Goal: Find specific page/section: Find specific page/section

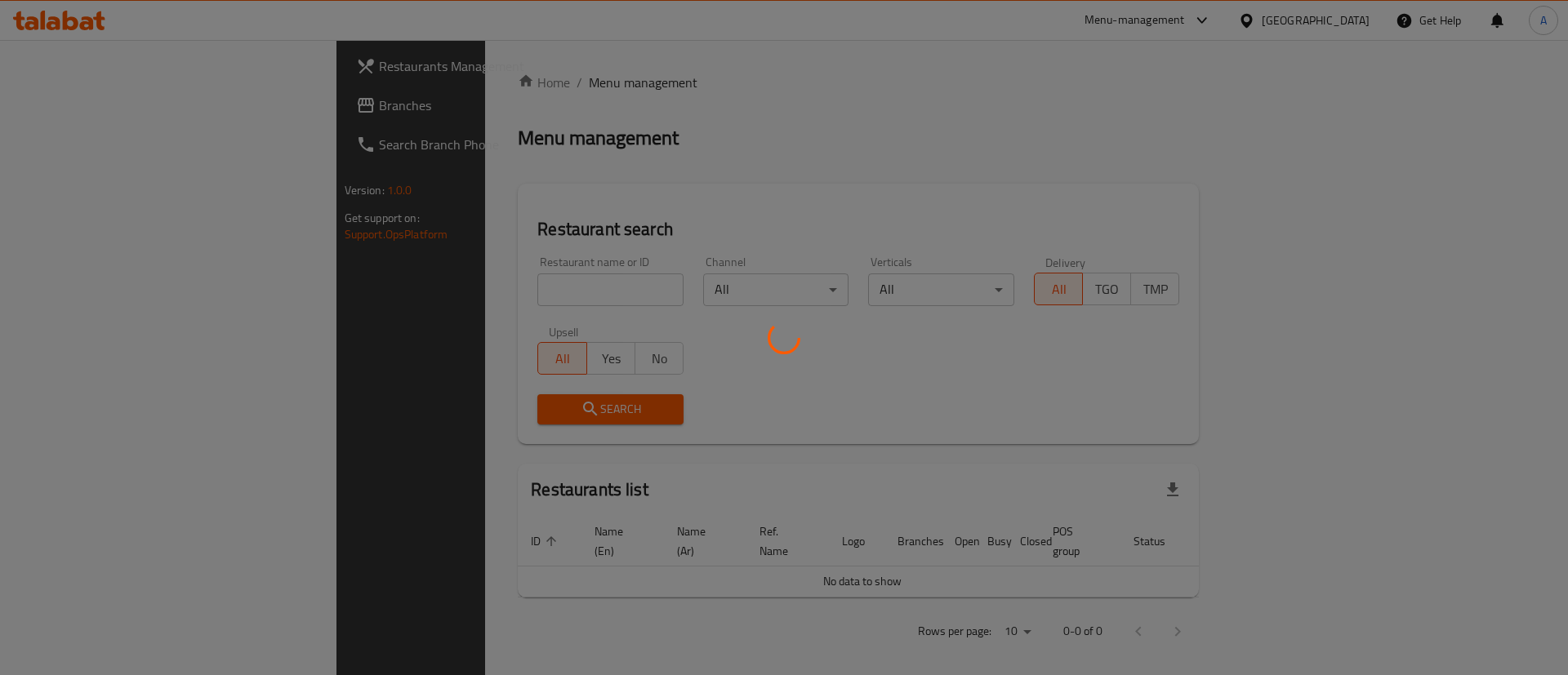
click at [439, 273] on div at bounding box center [784, 338] width 1568 height 675
click at [437, 296] on div at bounding box center [784, 338] width 1568 height 675
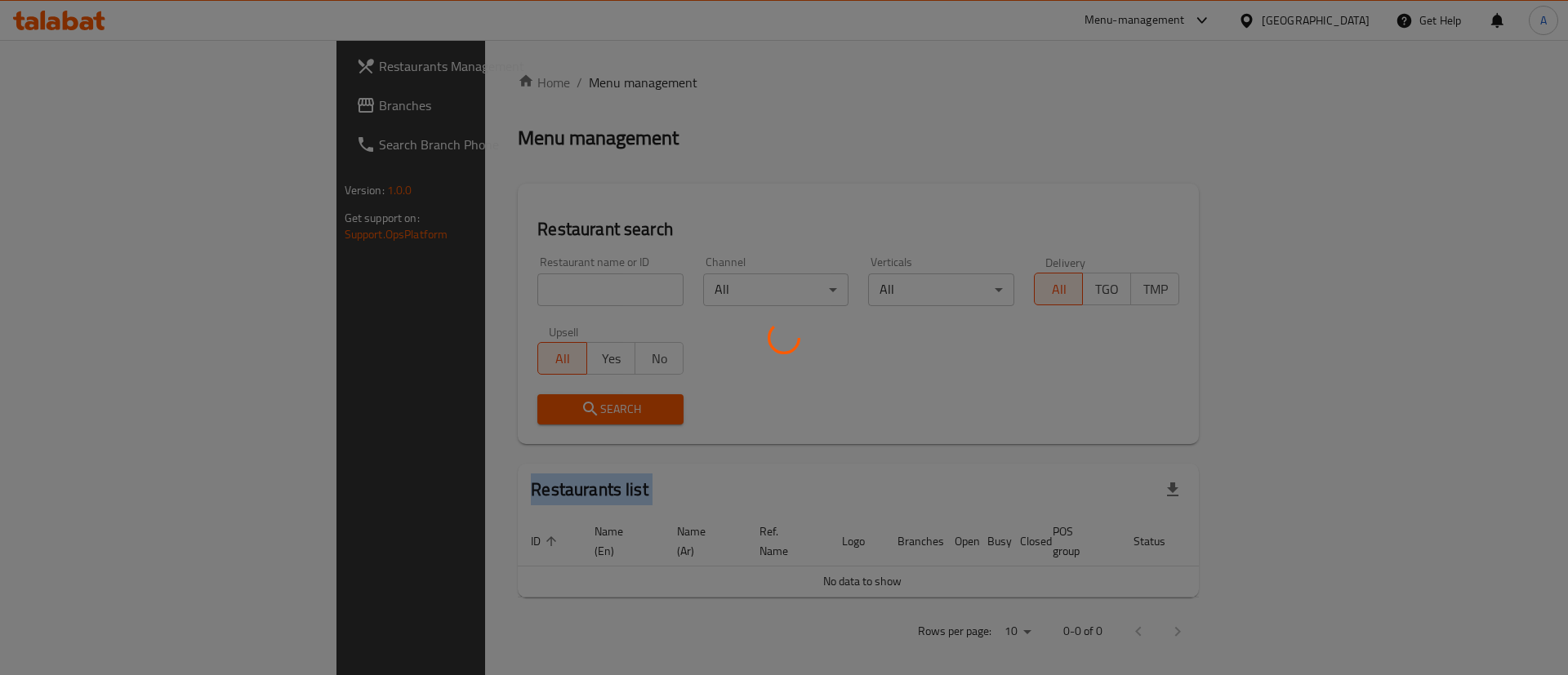
click at [437, 296] on div at bounding box center [784, 338] width 1568 height 675
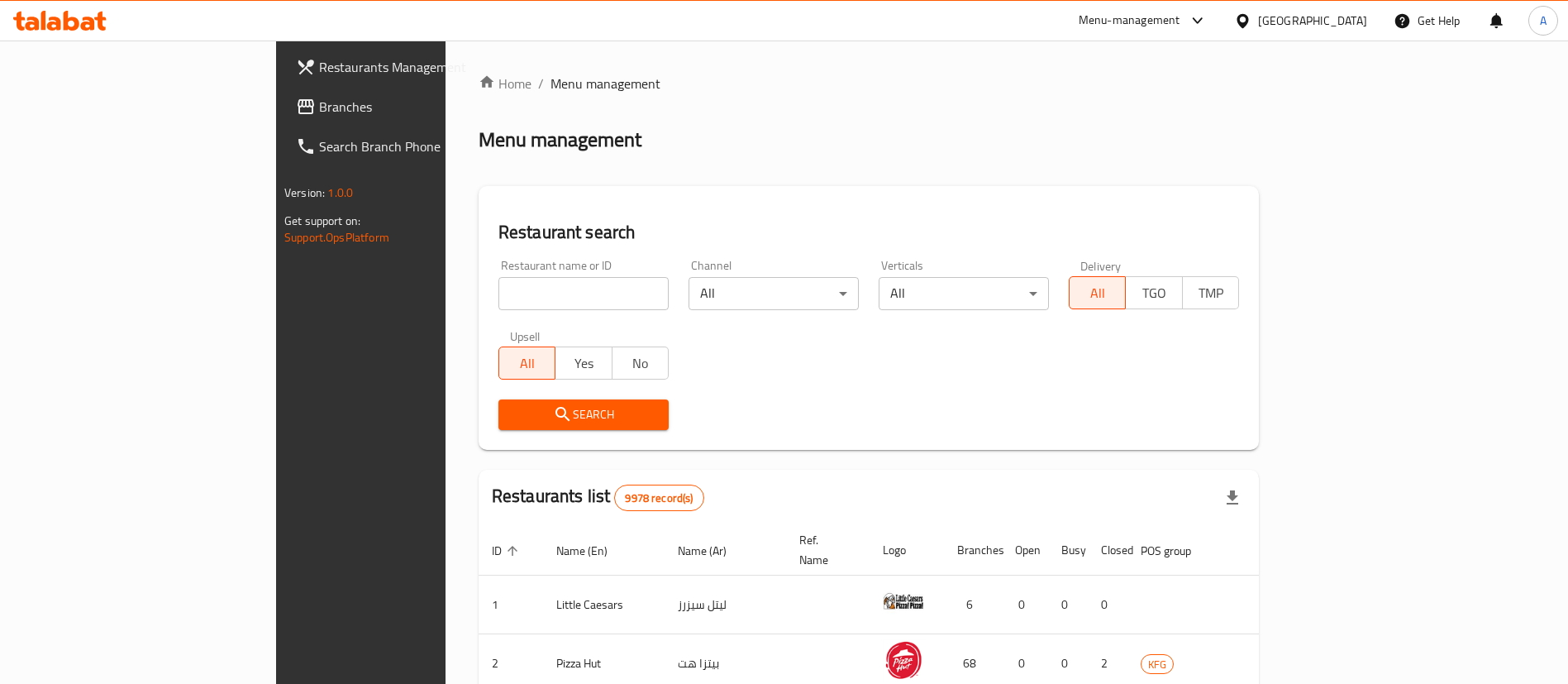
click at [489, 310] on div "Restaurant name or ID Restaurant name or ID" at bounding box center [583, 285] width 190 height 70
click at [498, 302] on input "search" at bounding box center [583, 294] width 171 height 33
type input "dragonbun"
click button "Search" at bounding box center [583, 415] width 171 height 31
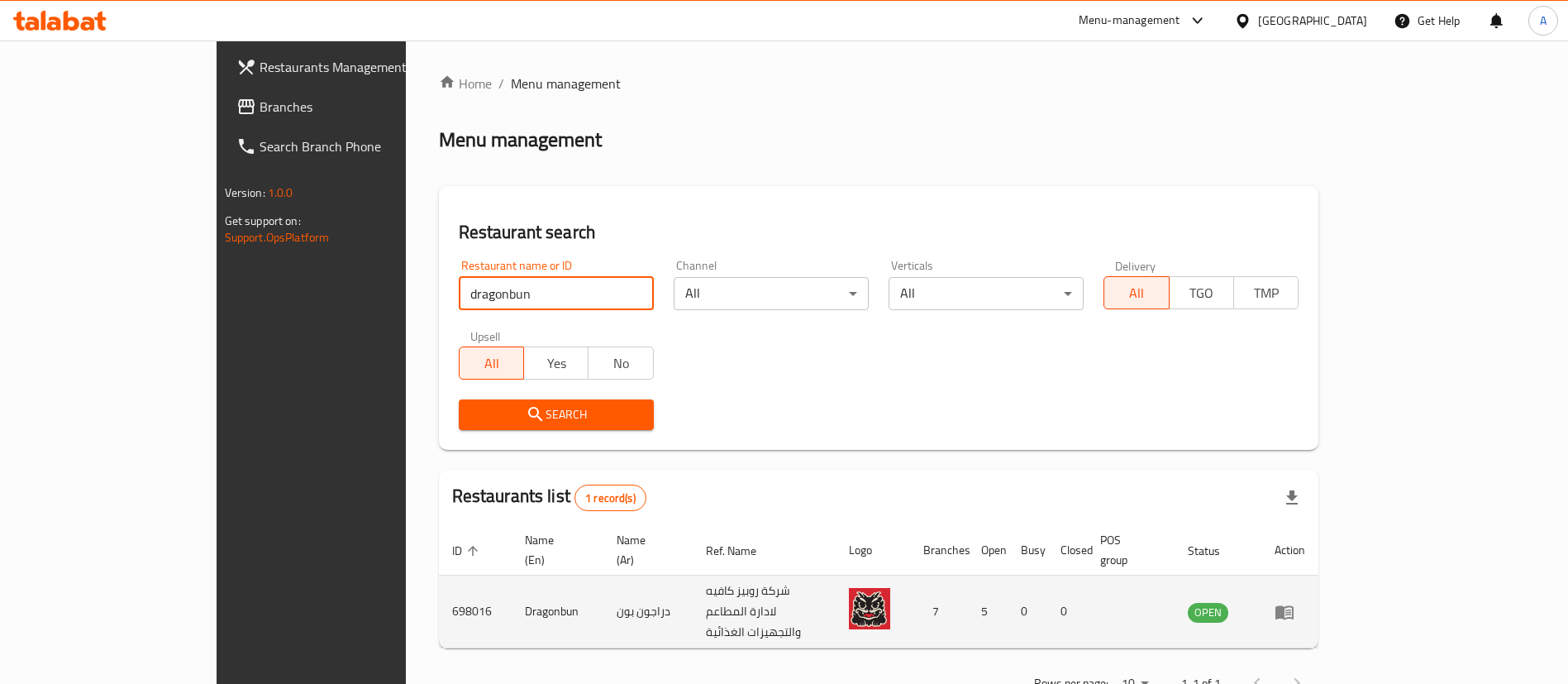
click at [1294, 605] on icon "enhanced table" at bounding box center [1285, 612] width 18 height 14
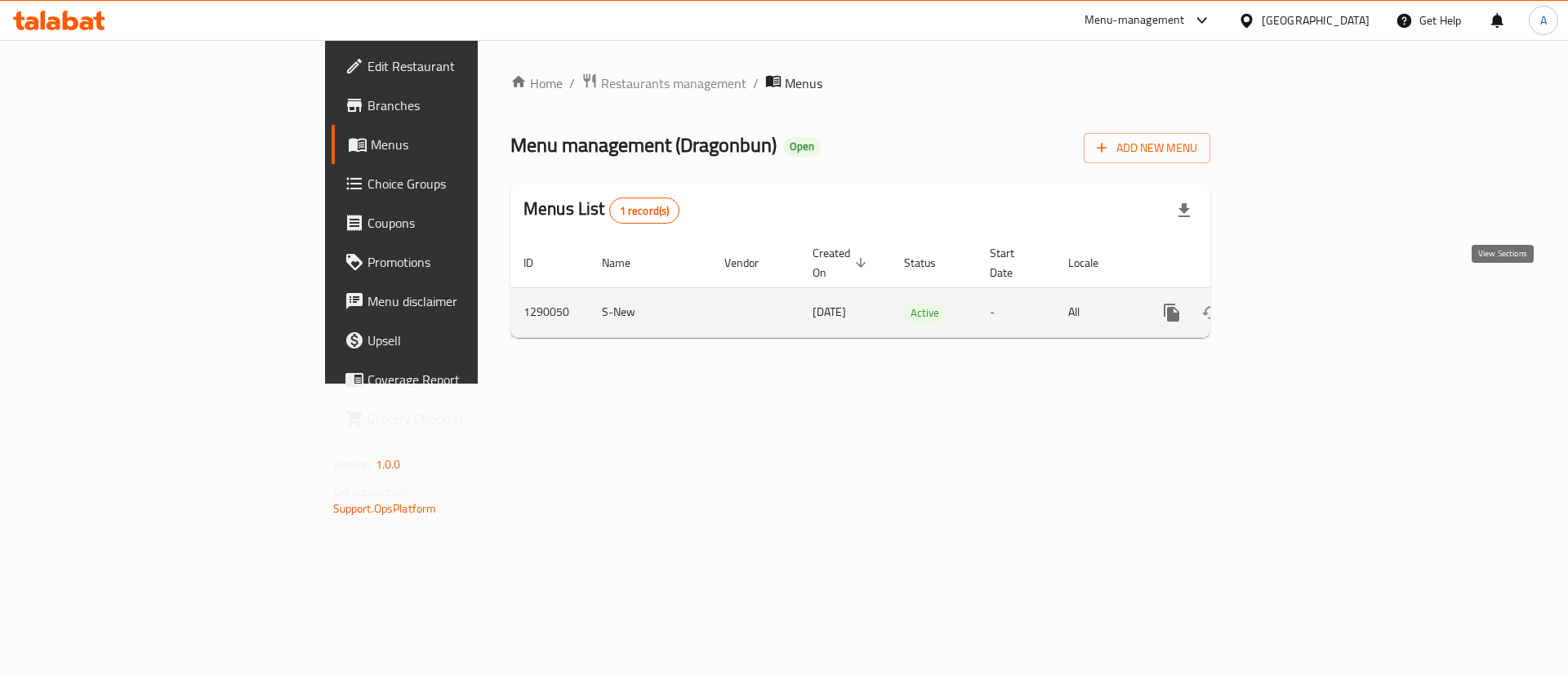
click at [1300, 303] on icon "enhanced table" at bounding box center [1290, 313] width 20 height 20
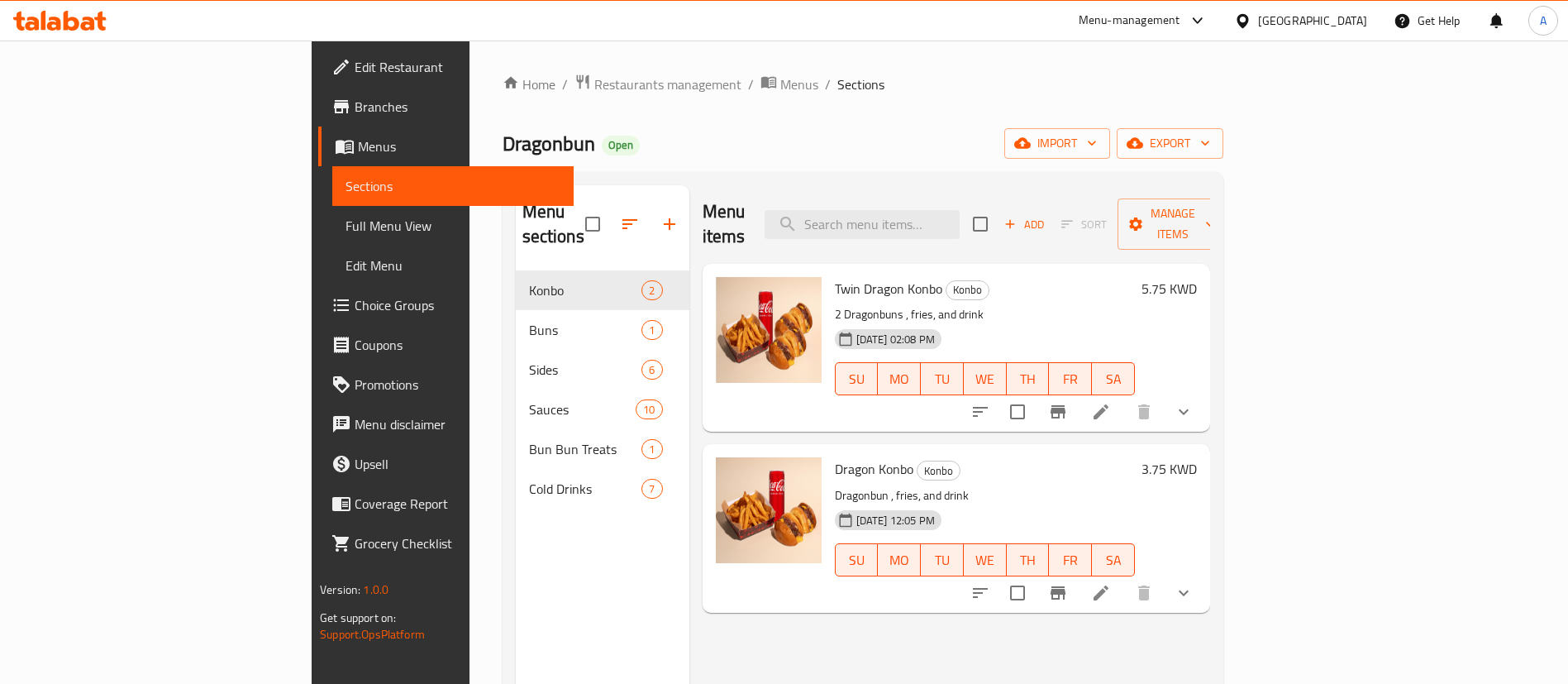
click at [354, 114] on span "Branches" at bounding box center [457, 107] width 206 height 20
